Goal: Information Seeking & Learning: Learn about a topic

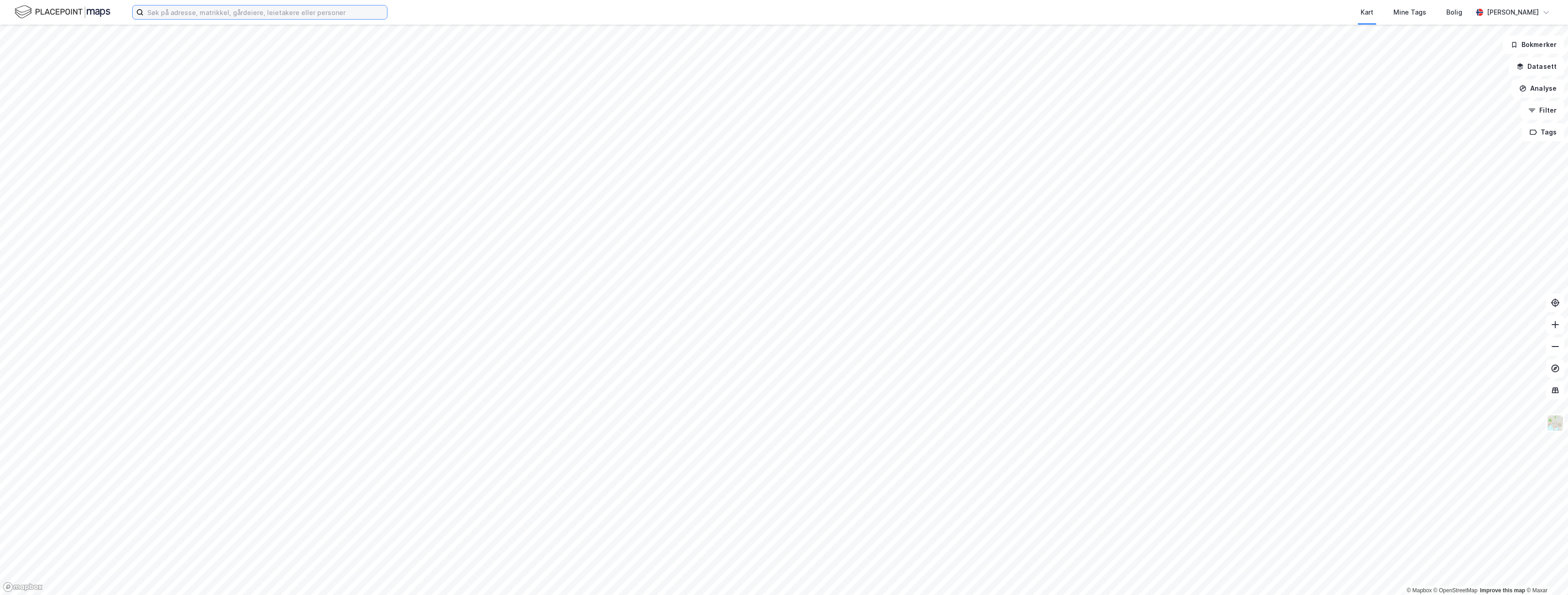
click at [202, 16] on input at bounding box center [265, 12] width 243 height 13
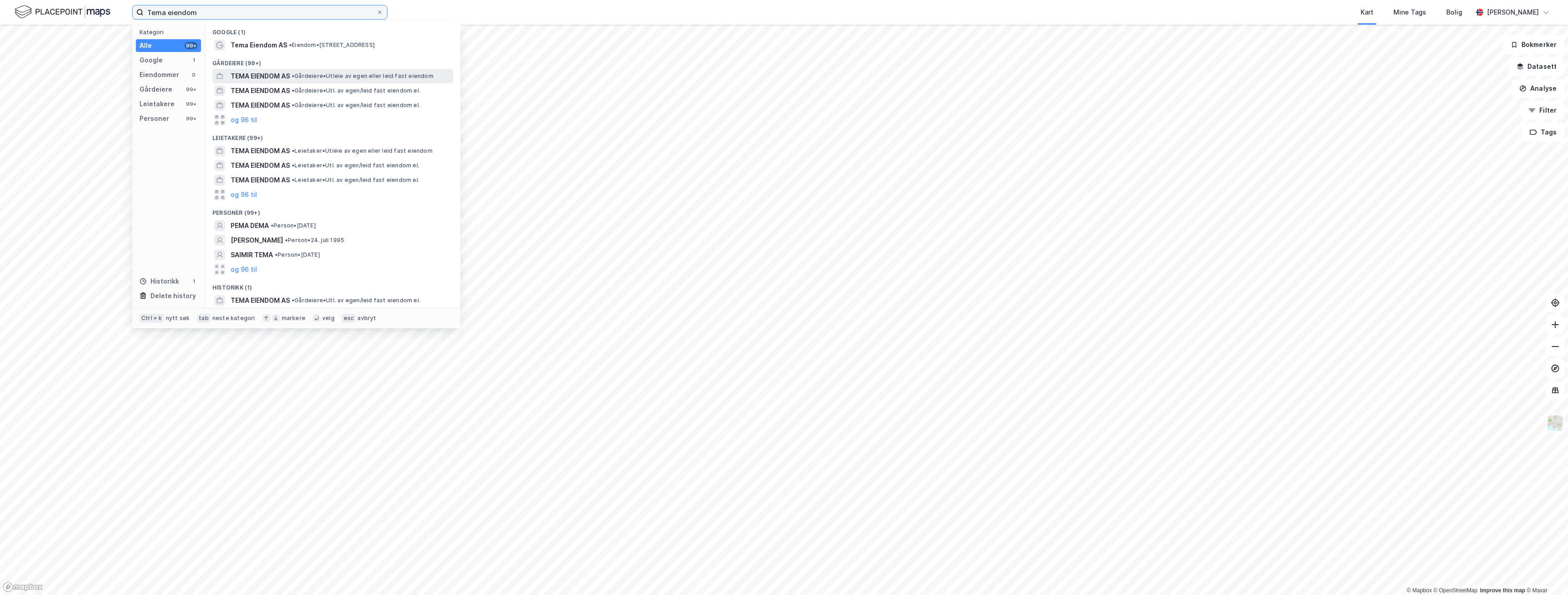
type input "Tema eiendom"
click at [287, 74] on span "TEMA EIENDOM AS" at bounding box center [260, 76] width 59 height 11
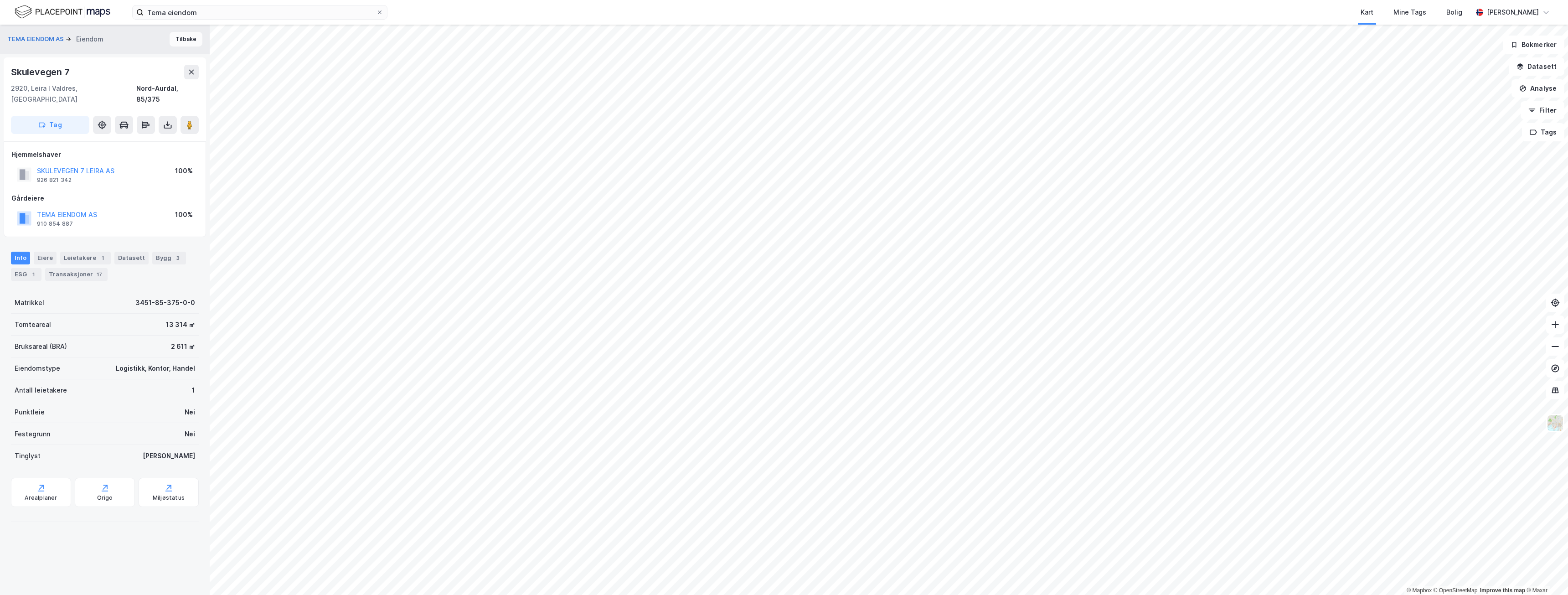
click at [179, 41] on button "Tilbake" at bounding box center [186, 39] width 33 height 15
